Goal: Task Accomplishment & Management: Use online tool/utility

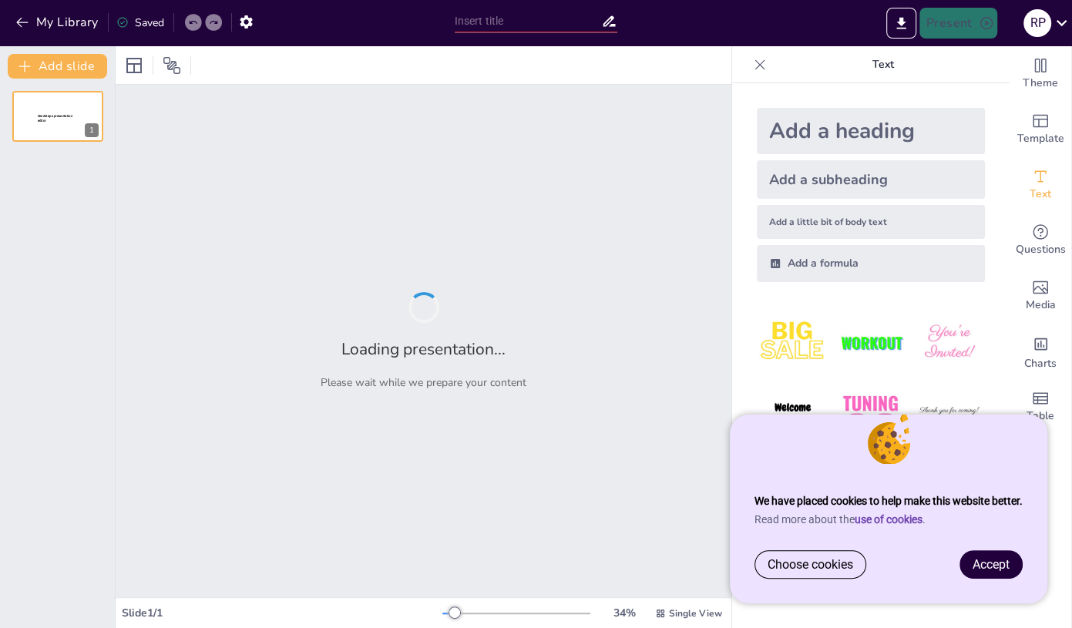
type input "Danone : Un Leader Mondial de l'Alimentation Saine"
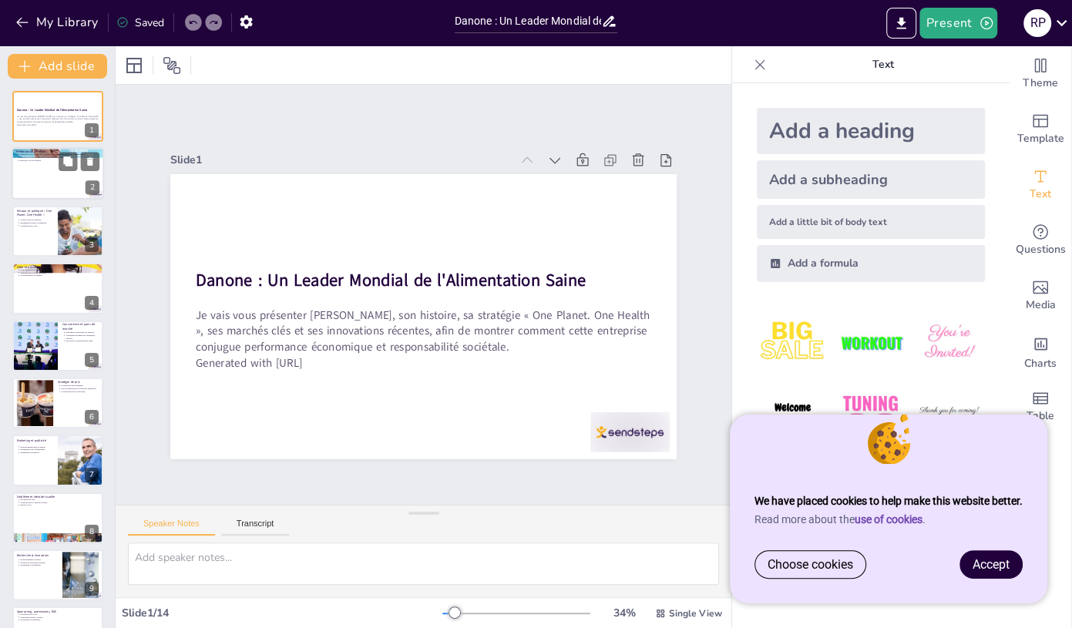
click at [50, 163] on div at bounding box center [58, 174] width 93 height 52
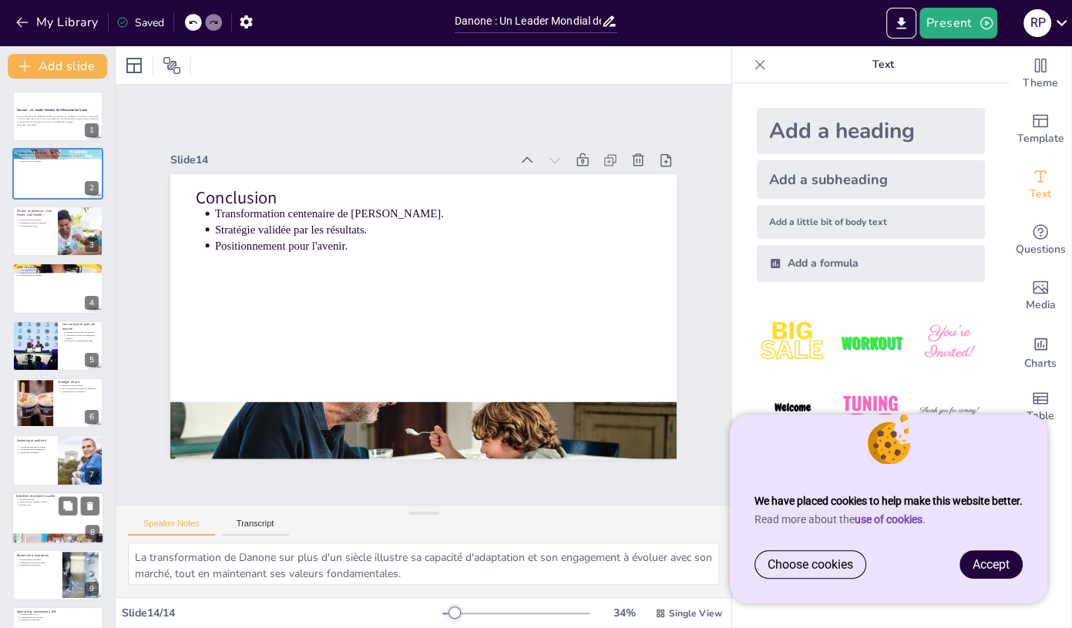
scroll to position [271, 0]
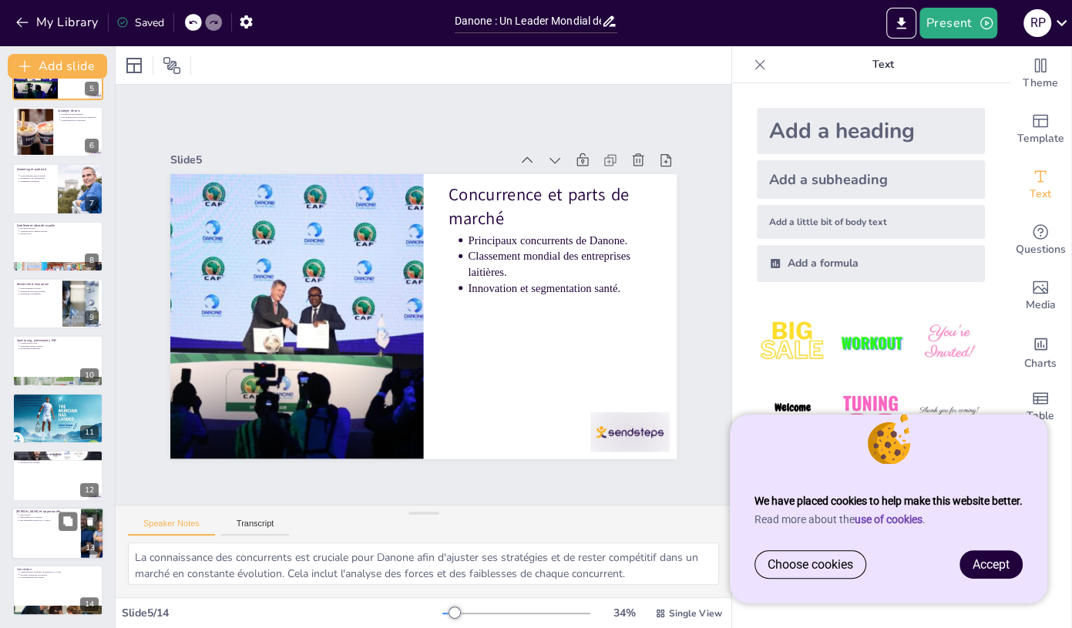
type textarea "Danone cible principalement les consommateurs soucieux de leur santé, ce qui re…"
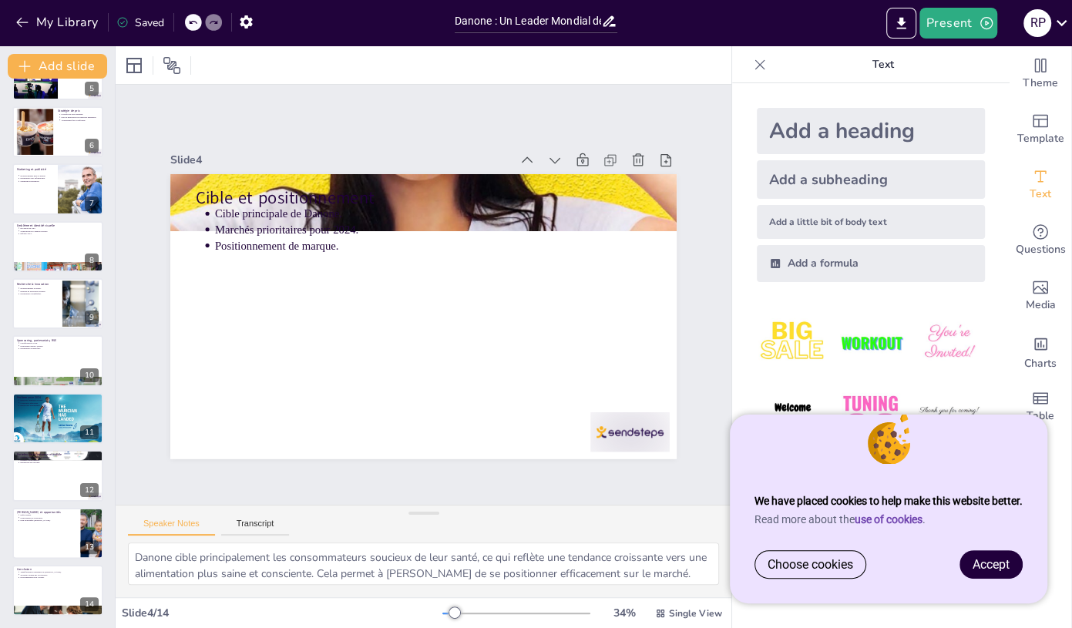
click at [992, 561] on span "Accept" at bounding box center [991, 564] width 37 height 15
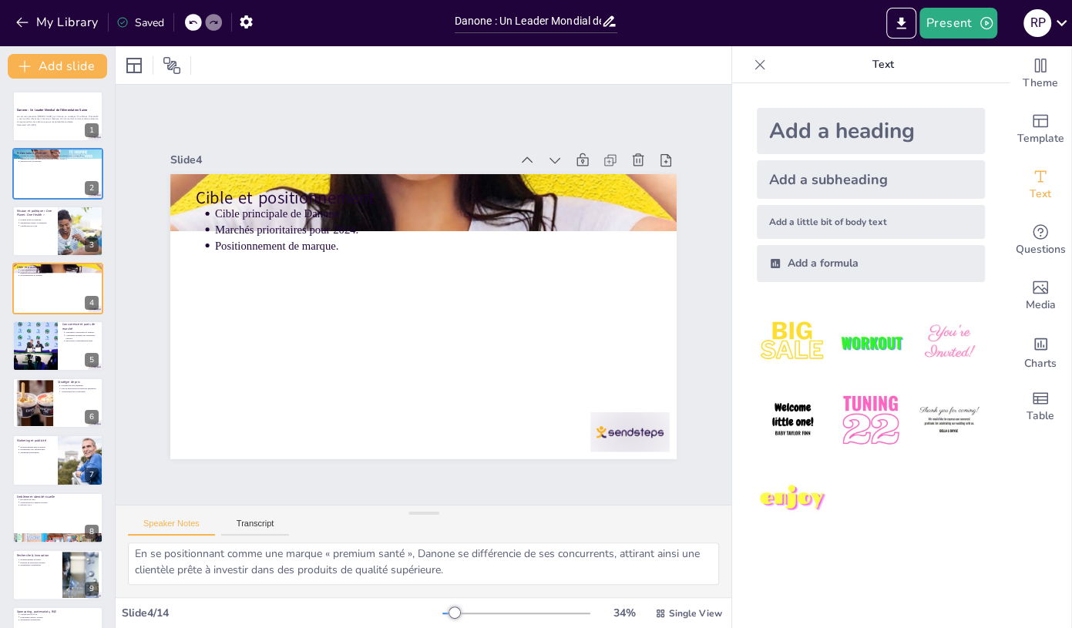
scroll to position [0, 0]
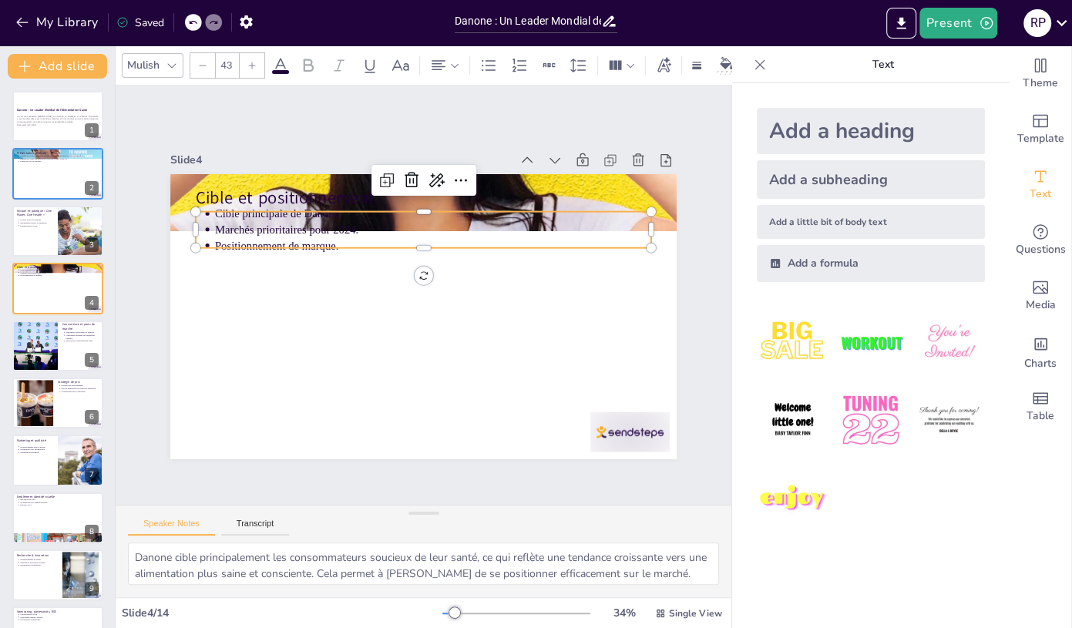
click at [235, 210] on p "Cible principale de Danone." at bounding box center [450, 217] width 430 height 106
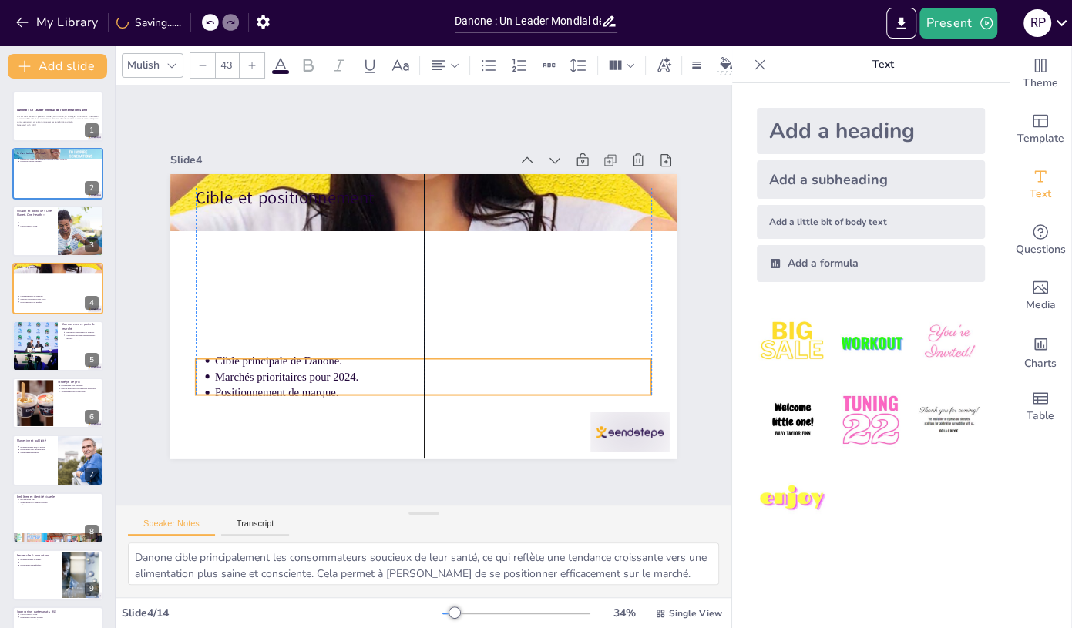
drag, startPoint x: 230, startPoint y: 210, endPoint x: 231, endPoint y: 355, distance: 145.0
click at [231, 355] on p "Cible principale de Danone." at bounding box center [399, 357] width 386 height 232
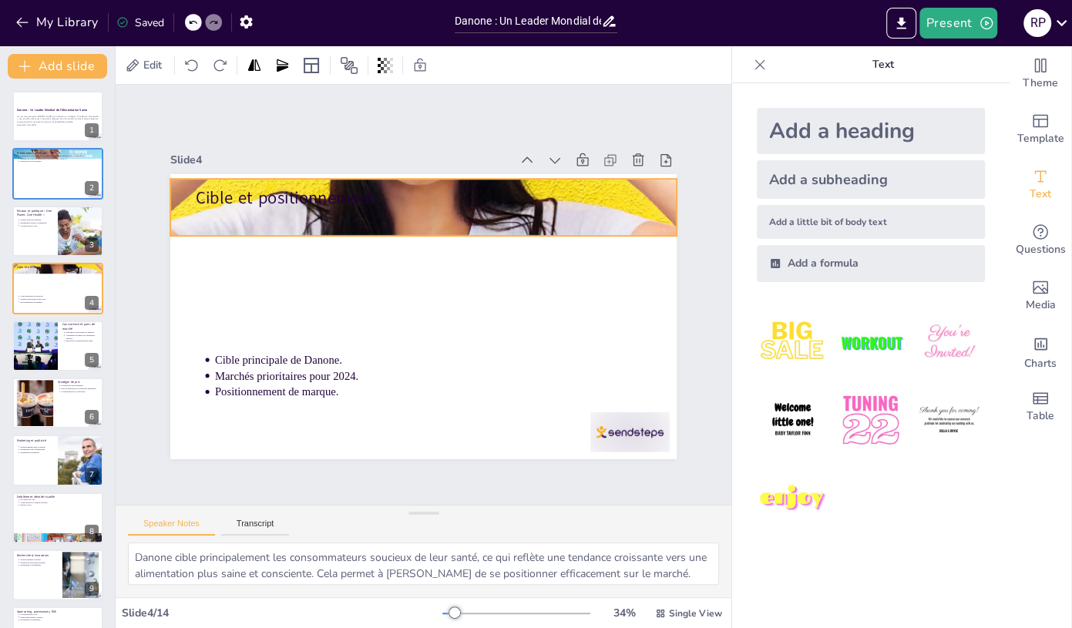
click at [389, 212] on div at bounding box center [338, 277] width 766 height 636
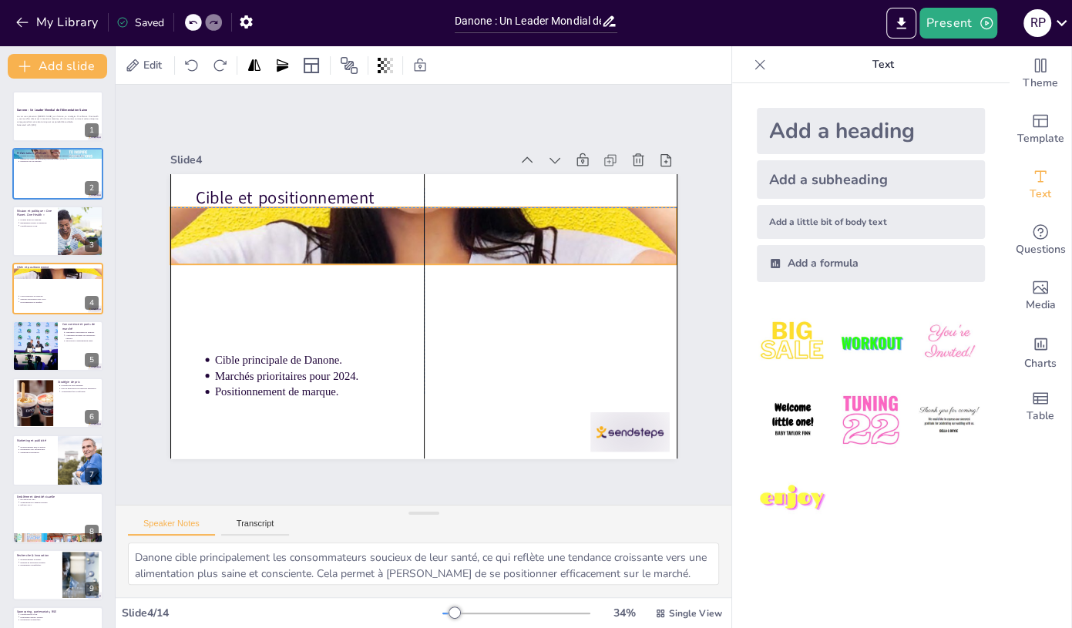
drag, startPoint x: 389, startPoint y: 212, endPoint x: 389, endPoint y: 239, distance: 27.0
click at [389, 239] on div at bounding box center [436, 237] width 636 height 766
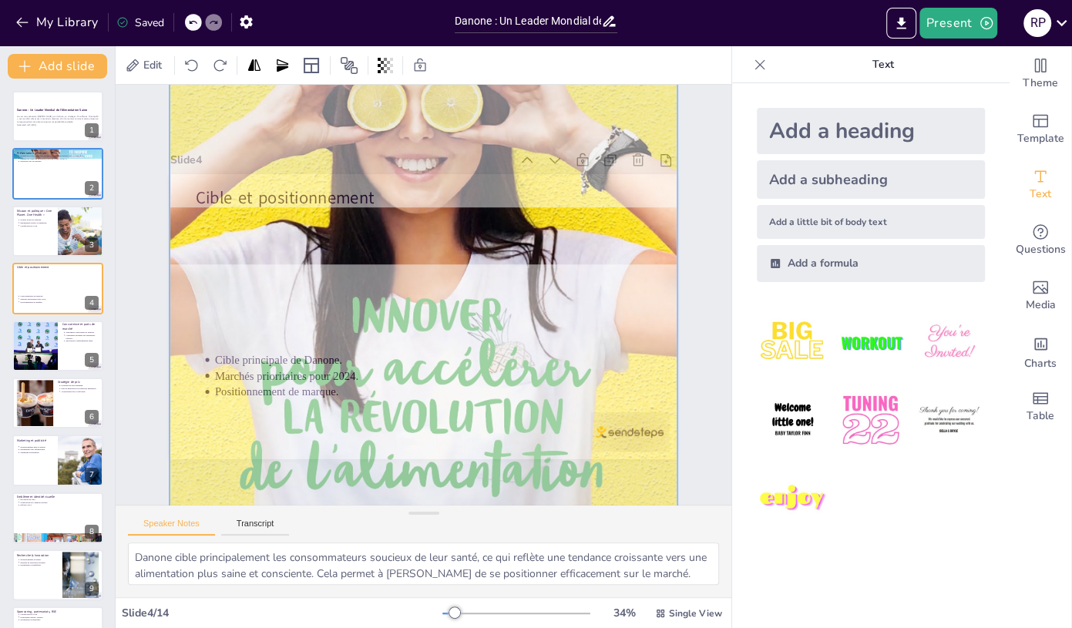
click at [498, 342] on div at bounding box center [436, 237] width 658 height 788
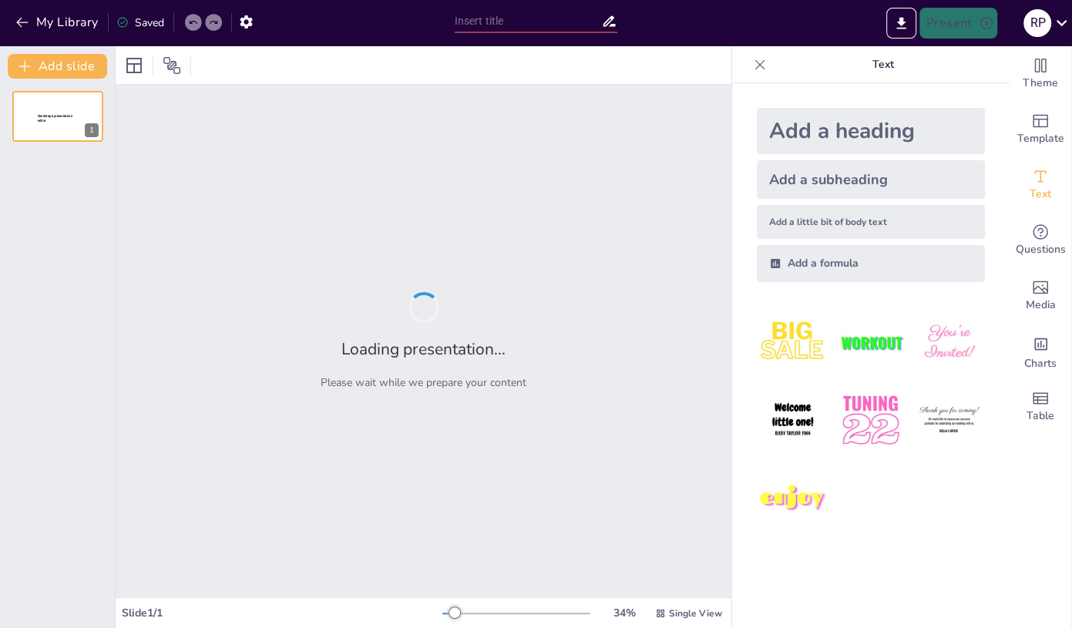
type input "Danone : Un Leader Mondial de l'Alimentation Saine"
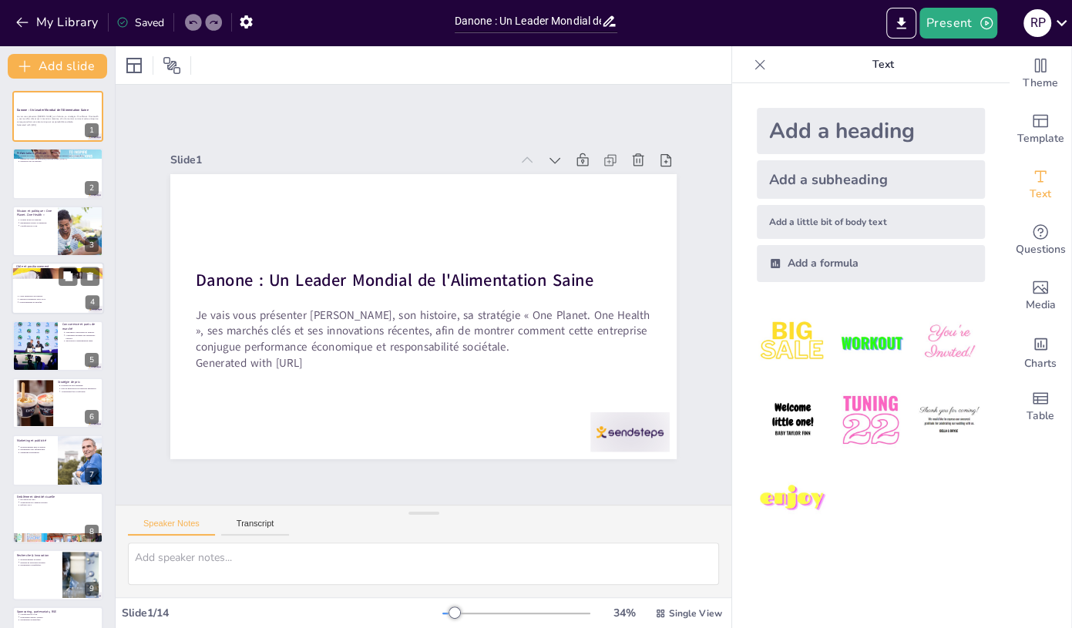
click at [40, 290] on div at bounding box center [58, 288] width 93 height 52
type textarea "Danone cible principalement les consommateurs soucieux de leur santé, ce qui re…"
